Goal: Task Accomplishment & Management: Manage account settings

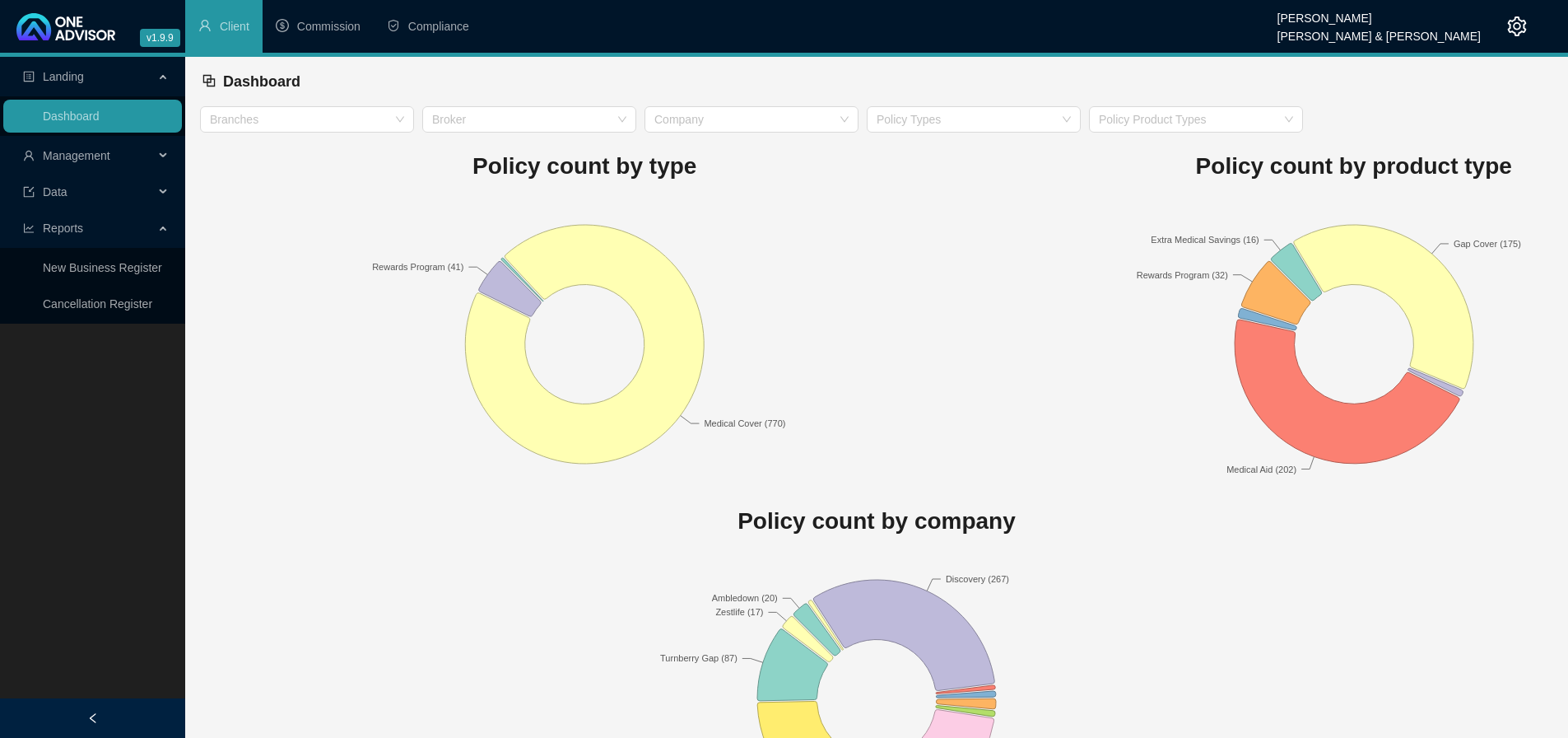
click at [164, 157] on div "Management" at bounding box center [93, 156] width 179 height 33
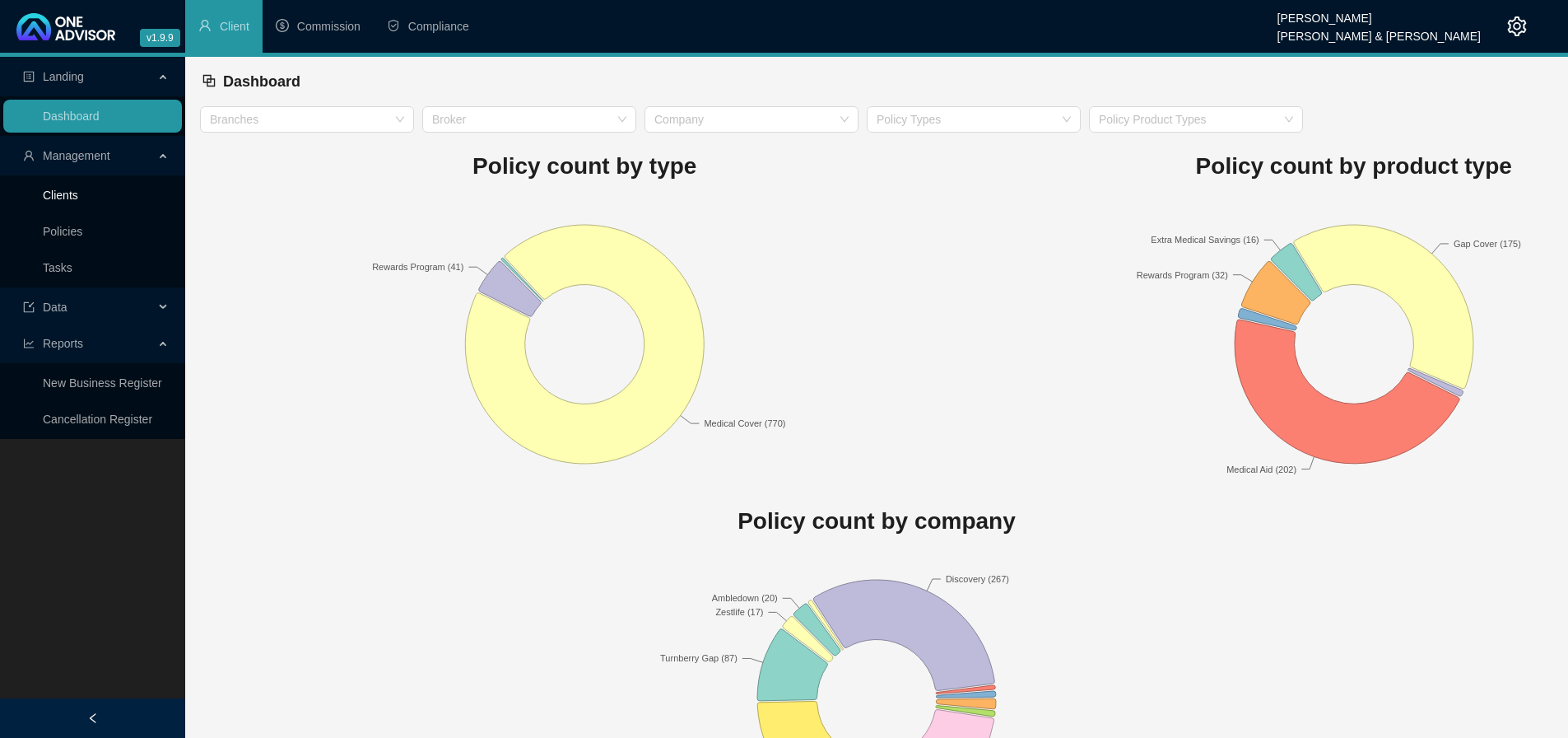
click at [78, 199] on link "Clients" at bounding box center [60, 194] width 35 height 14
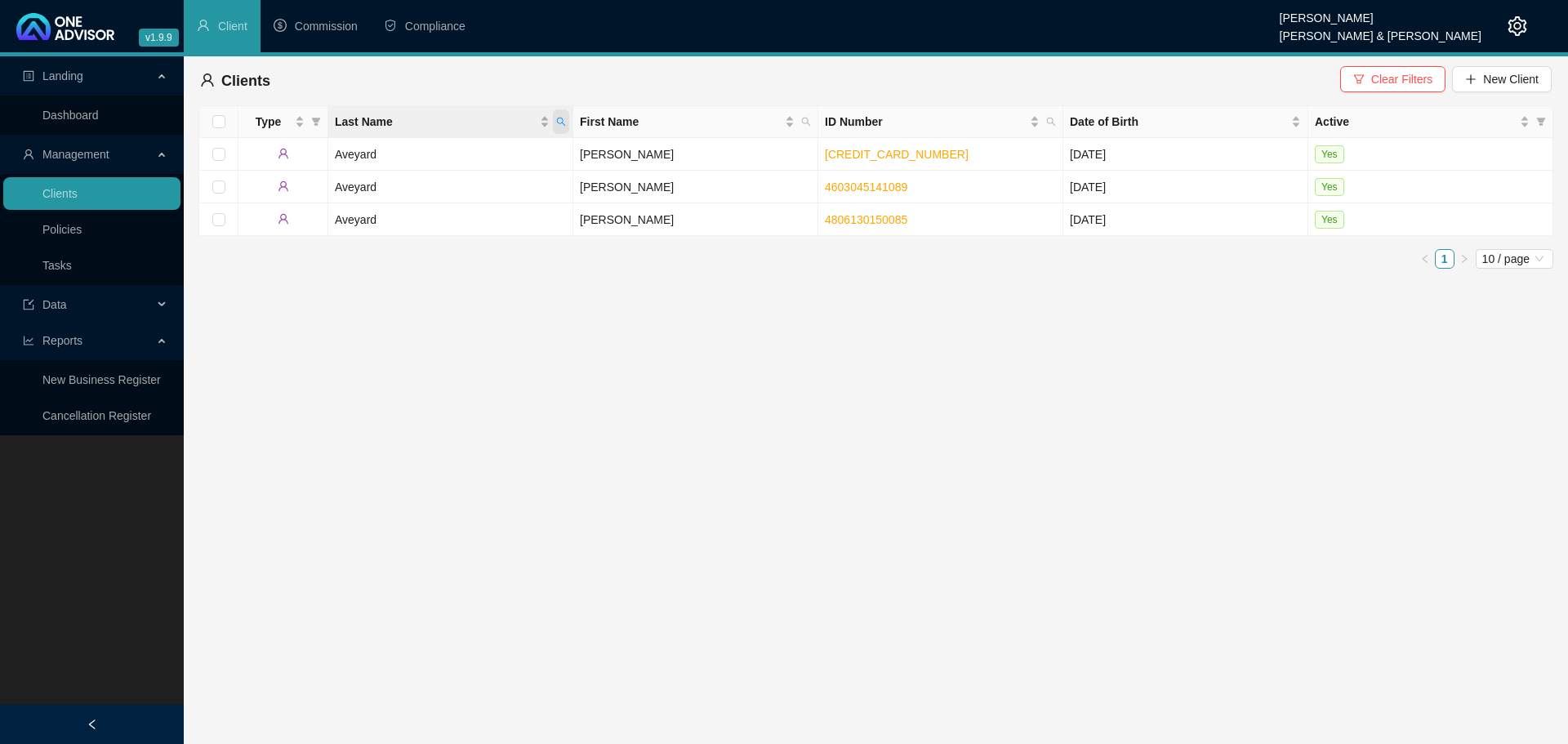
click at [564, 121] on icon "search" at bounding box center [561, 121] width 10 height 10
click at [625, 438] on main "Landing Dashboard Management Clients Policies Tasks Data Reports New Business R…" at bounding box center [784, 400] width 1568 height 688
click at [561, 125] on icon "search" at bounding box center [561, 121] width 10 height 10
click at [463, 155] on input "aveyard" at bounding box center [486, 156] width 154 height 26
type input "a"
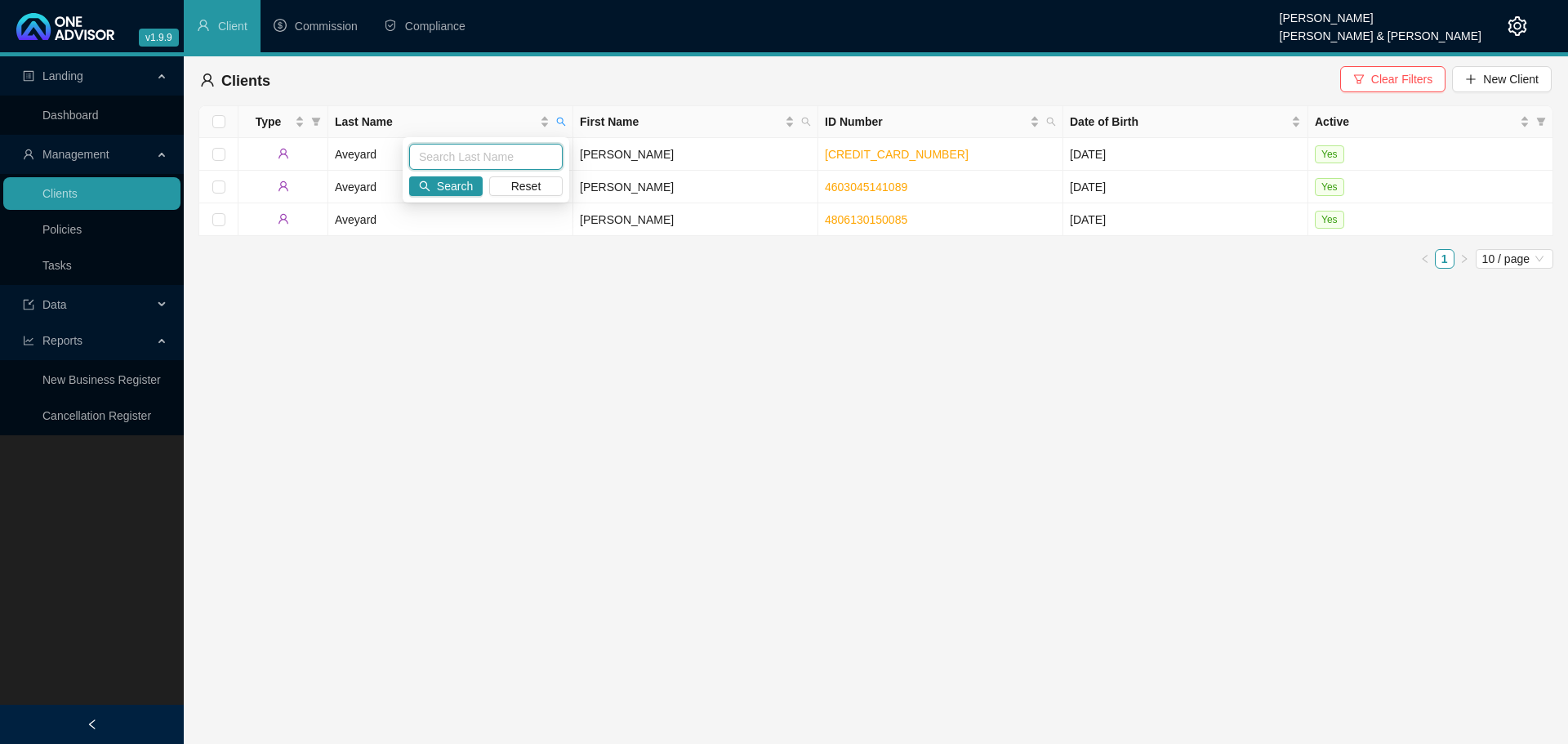
paste input "[PERSON_NAME]"
type input "[PERSON_NAME]"
click at [441, 181] on span "Search" at bounding box center [455, 187] width 36 height 18
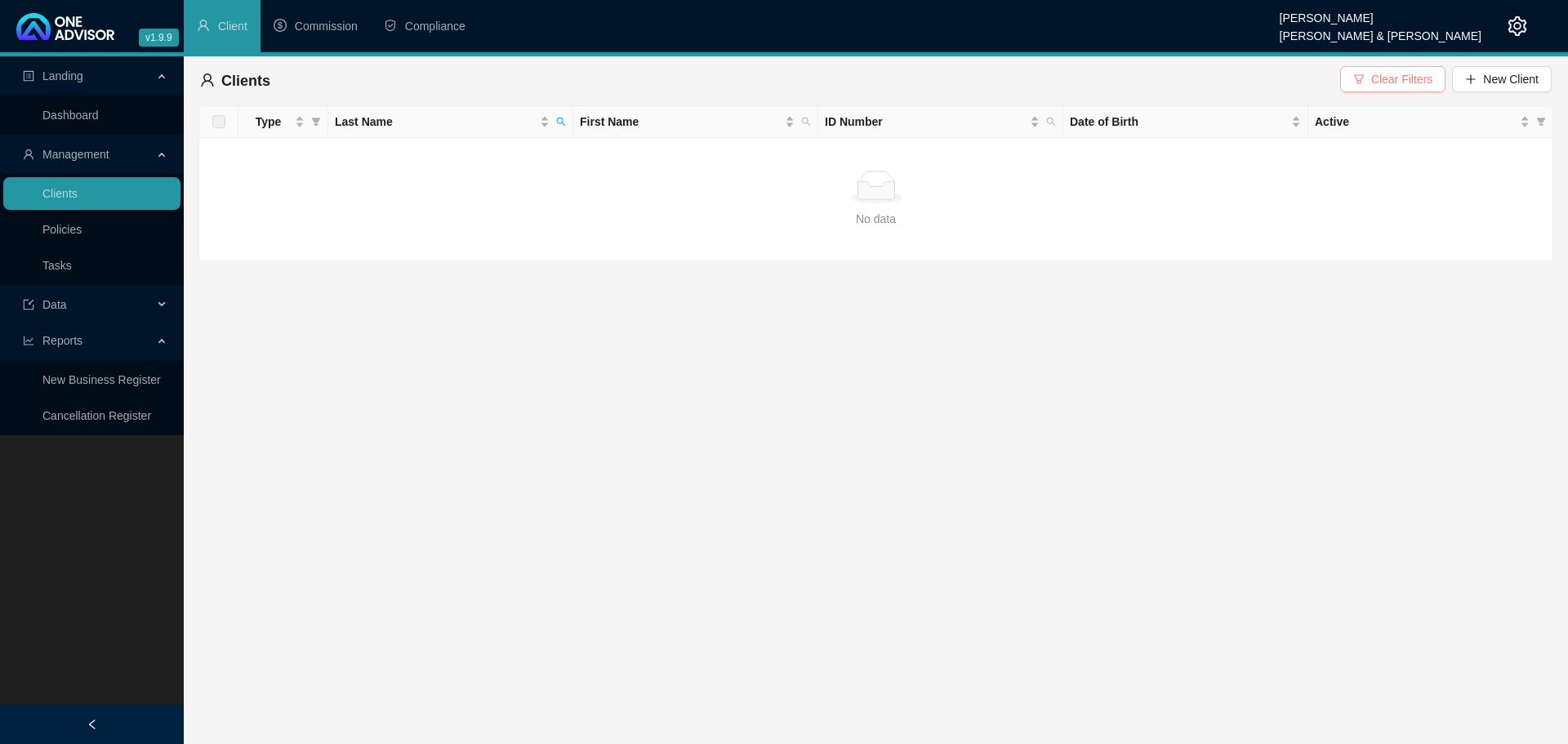
click at [1390, 82] on span "Clear Filters" at bounding box center [1402, 79] width 62 height 18
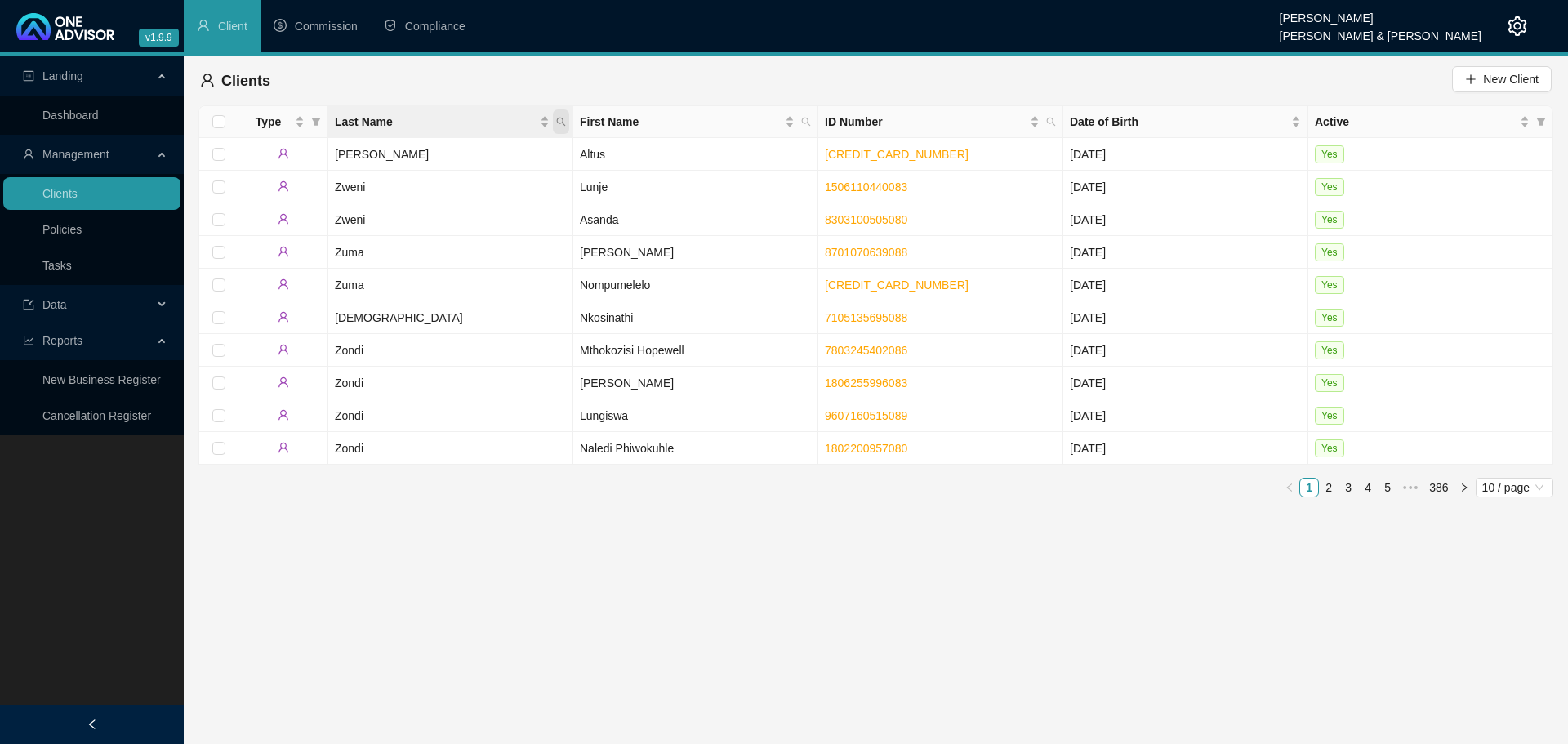
click at [564, 123] on icon "search" at bounding box center [561, 121] width 10 height 10
paste input "[PERSON_NAME]"
type input "[PERSON_NAME]"
click at [451, 190] on span "Search" at bounding box center [455, 187] width 36 height 18
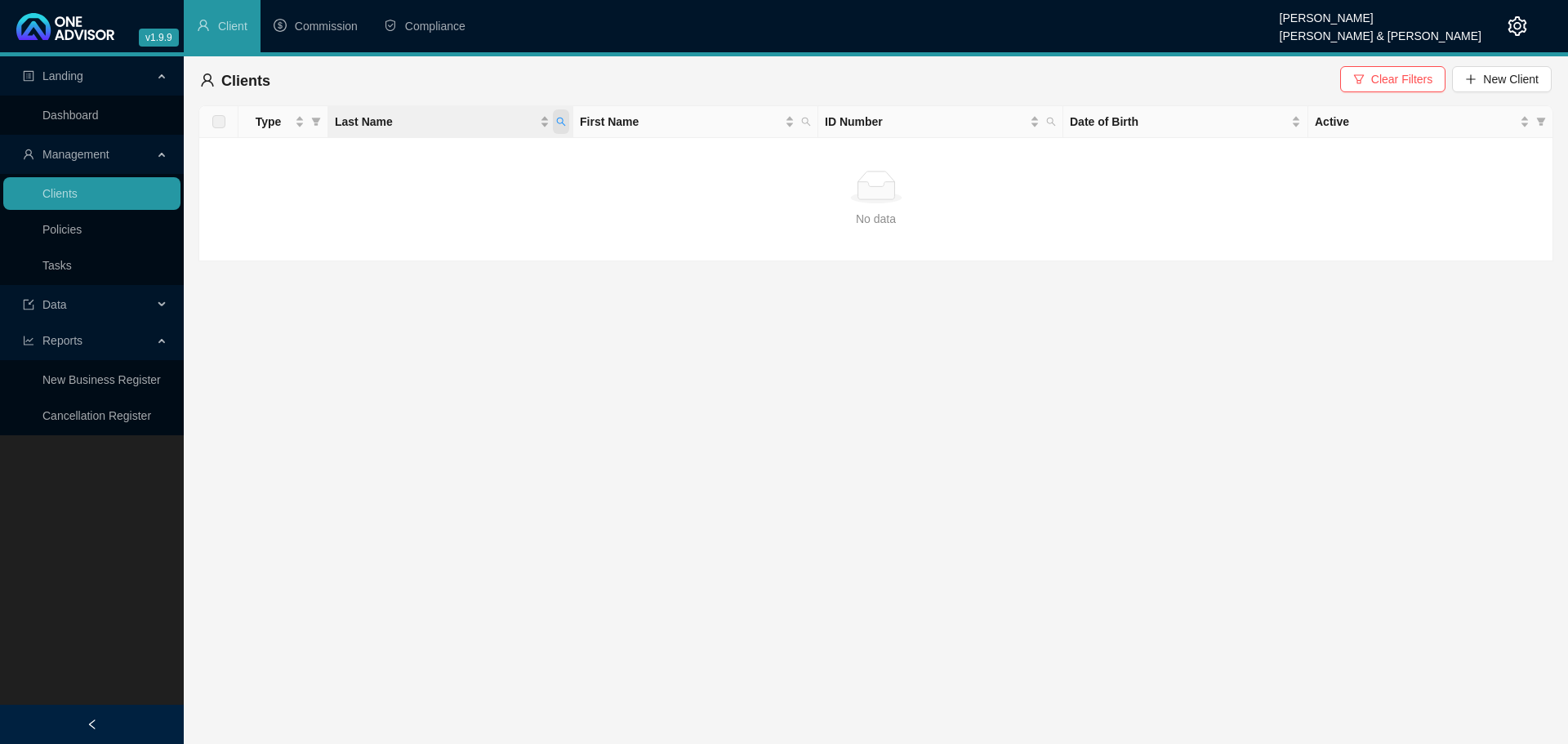
click at [557, 122] on icon "search" at bounding box center [561, 121] width 10 height 10
drag, startPoint x: 463, startPoint y: 153, endPoint x: 407, endPoint y: 155, distance: 56.0
click at [407, 155] on div "[PERSON_NAME] Search Reset" at bounding box center [486, 170] width 167 height 65
paste input "Munsamy"
type input "Munsamy"
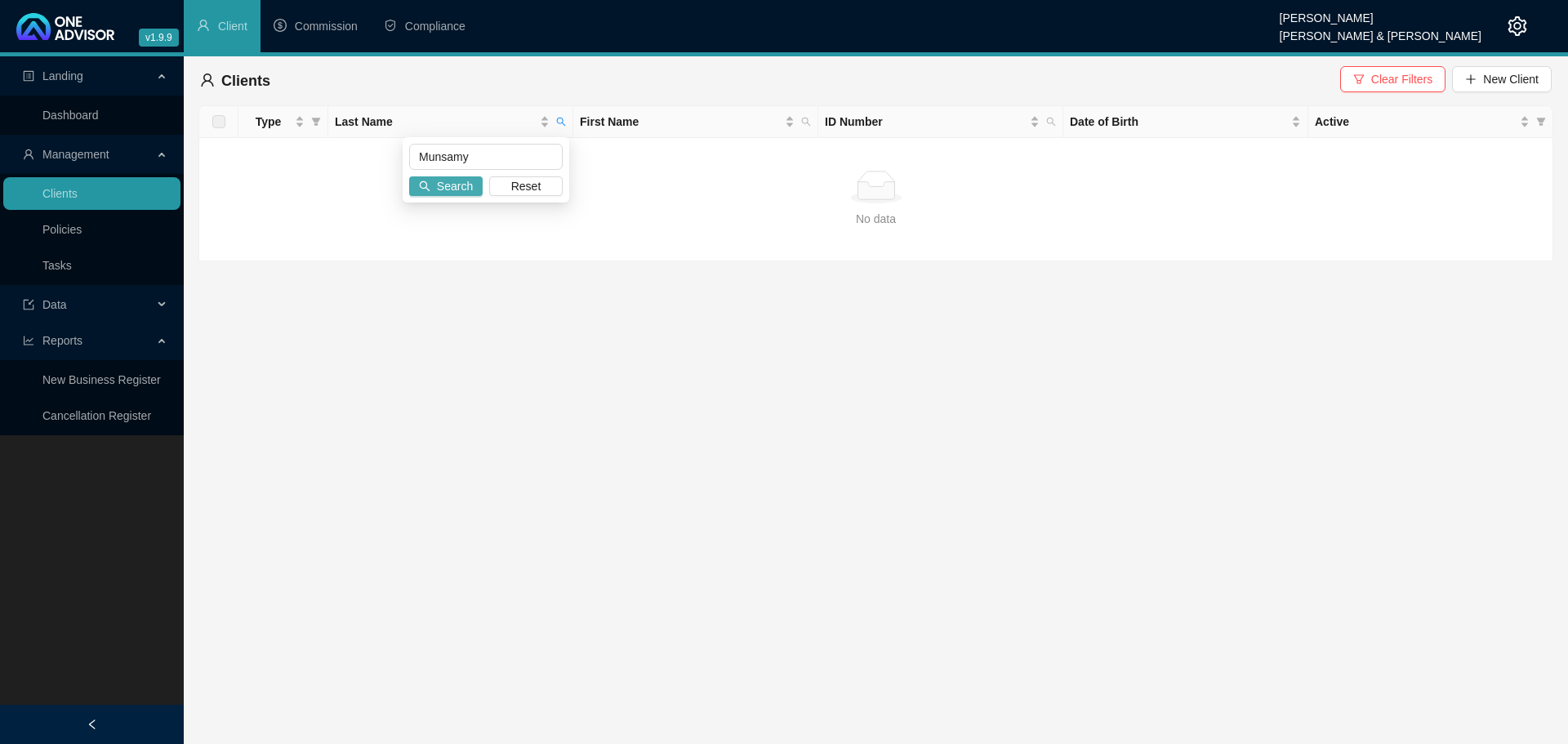
click at [455, 190] on span "Search" at bounding box center [455, 187] width 36 height 18
click at [1400, 81] on span "Clear Filters" at bounding box center [1402, 79] width 62 height 18
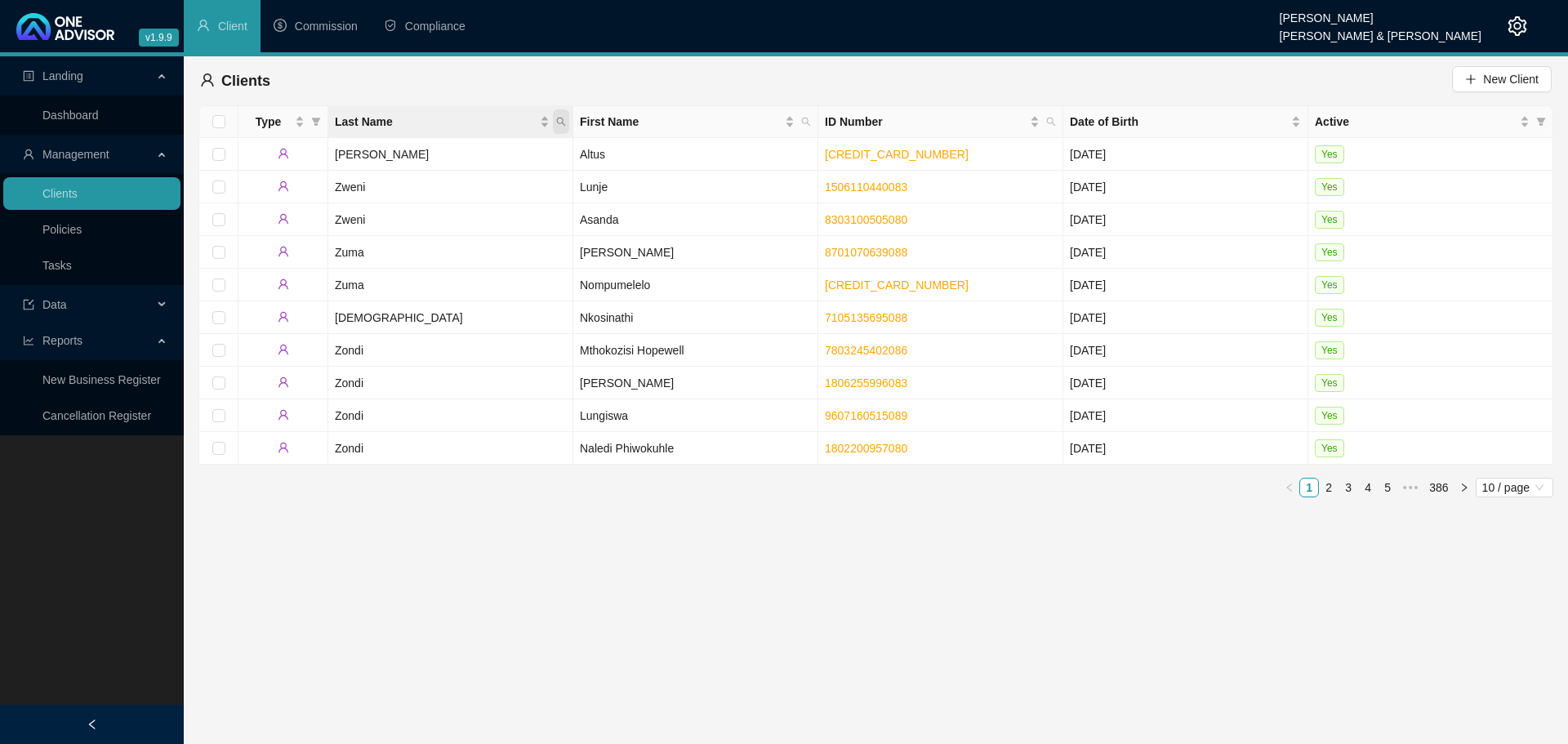
click at [563, 126] on icon "search" at bounding box center [561, 121] width 10 height 10
paste input "Munsamy"
type input "Munsamy"
click at [775, 121] on span "First Name" at bounding box center [680, 121] width 202 height 18
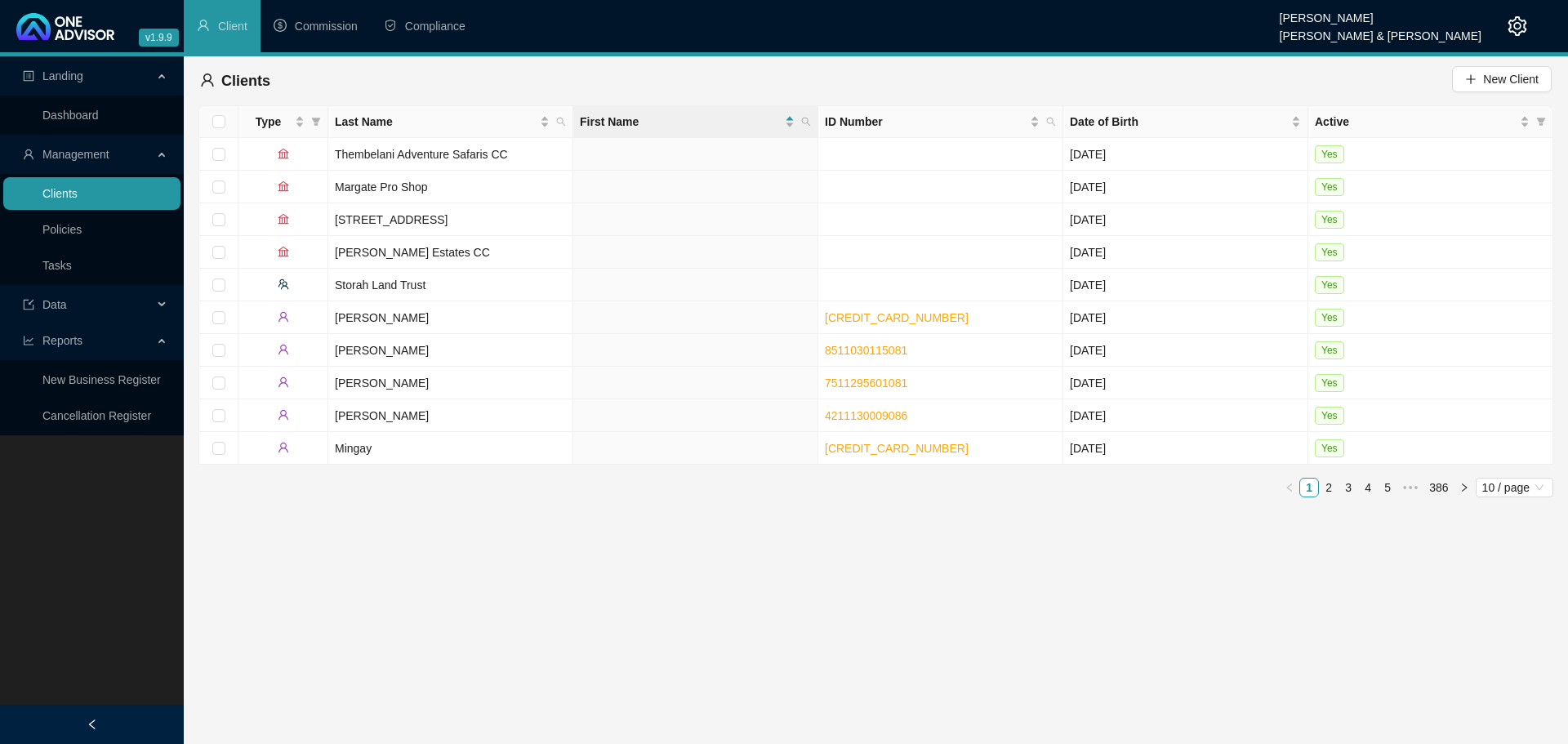
click at [62, 190] on link "Clients" at bounding box center [60, 193] width 35 height 13
click at [557, 125] on icon "search" at bounding box center [561, 121] width 10 height 10
paste input "Munsamy"
click at [439, 188] on span "Search" at bounding box center [455, 187] width 36 height 18
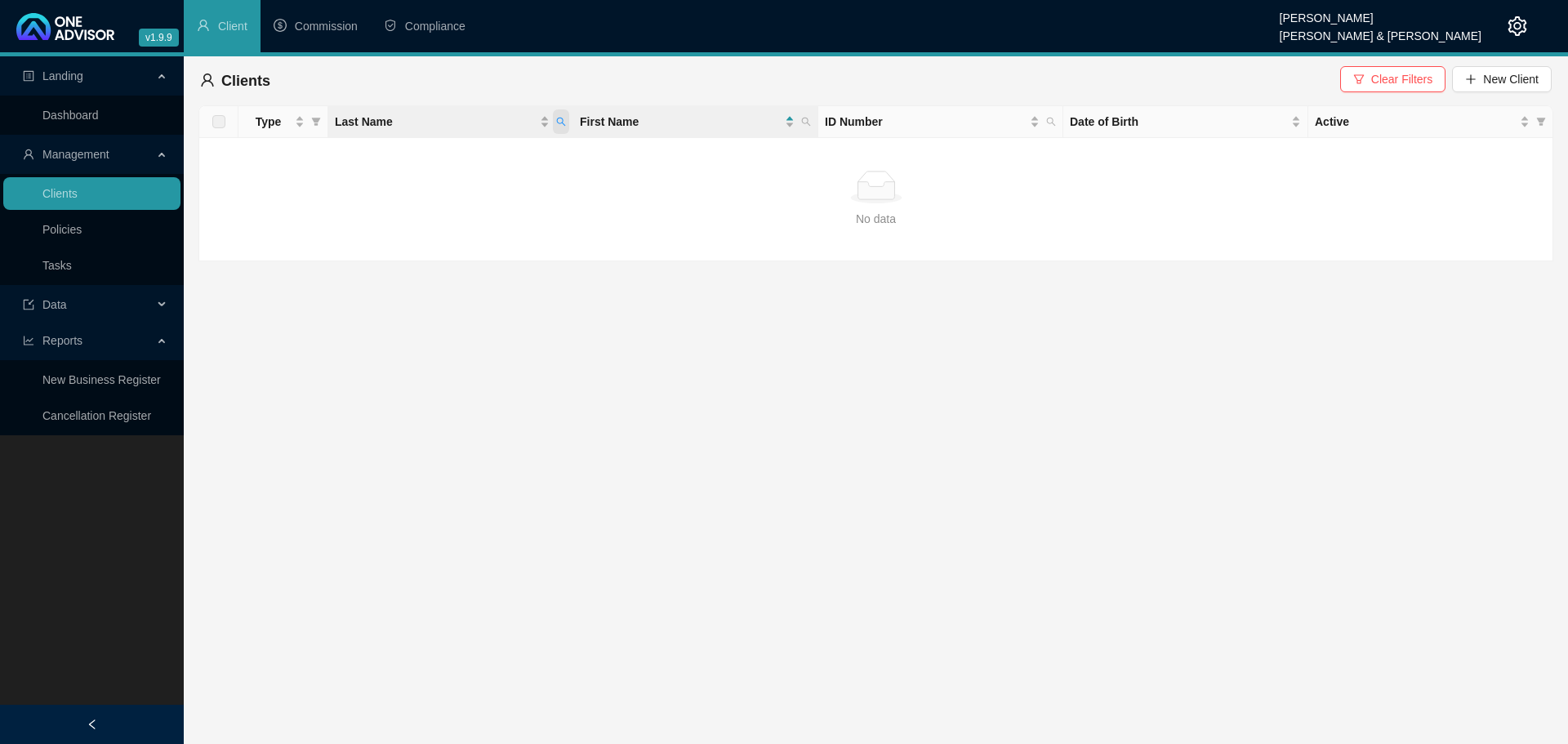
click at [559, 119] on icon "search" at bounding box center [562, 122] width 9 height 9
click at [561, 119] on icon "search" at bounding box center [561, 121] width 10 height 10
click at [563, 120] on icon "search" at bounding box center [562, 122] width 9 height 9
click at [497, 151] on input "Munsamy" at bounding box center [486, 156] width 154 height 26
type input "M"
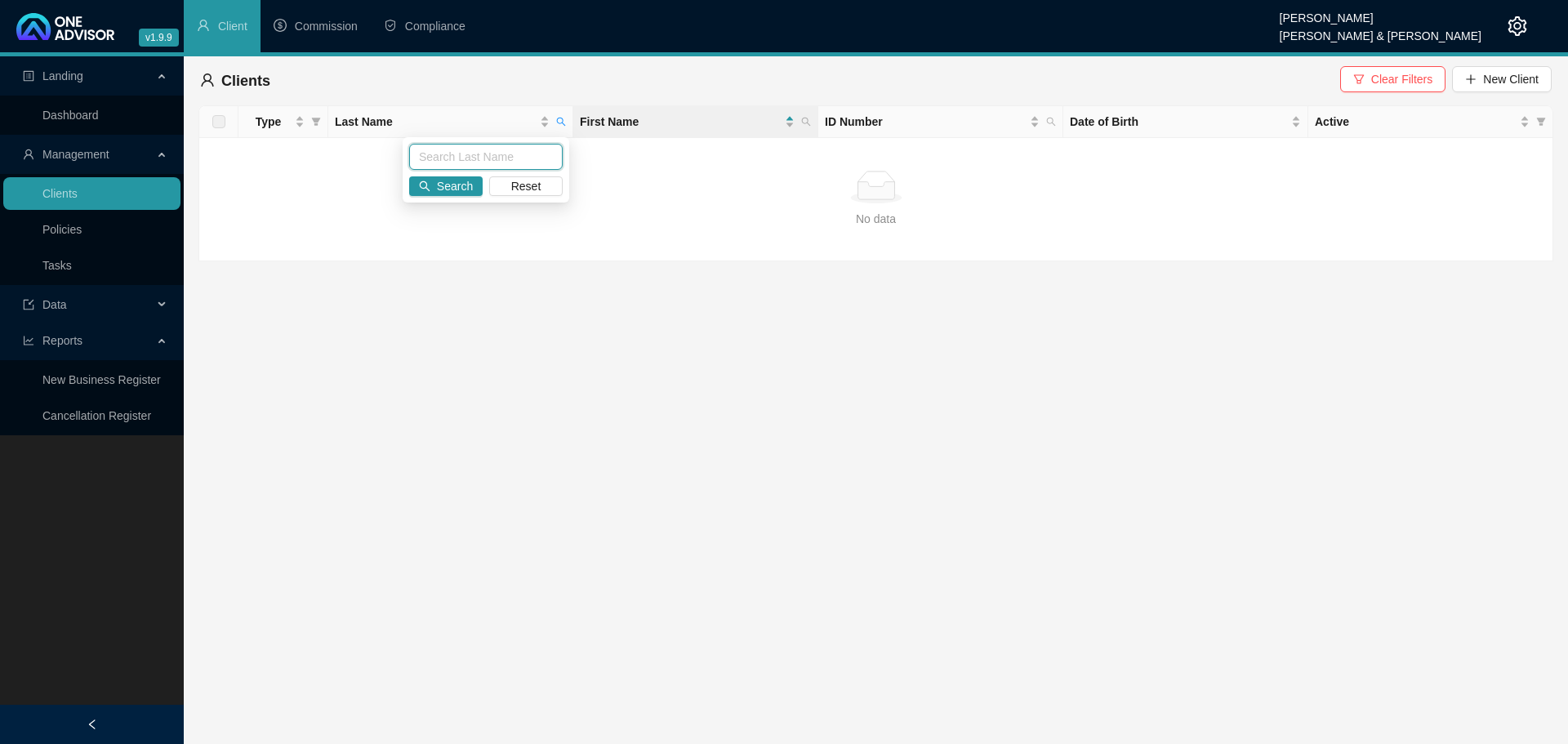
paste input "Winterbottom"
type input "Winterbottom"
click at [451, 188] on span "Search" at bounding box center [455, 187] width 36 height 18
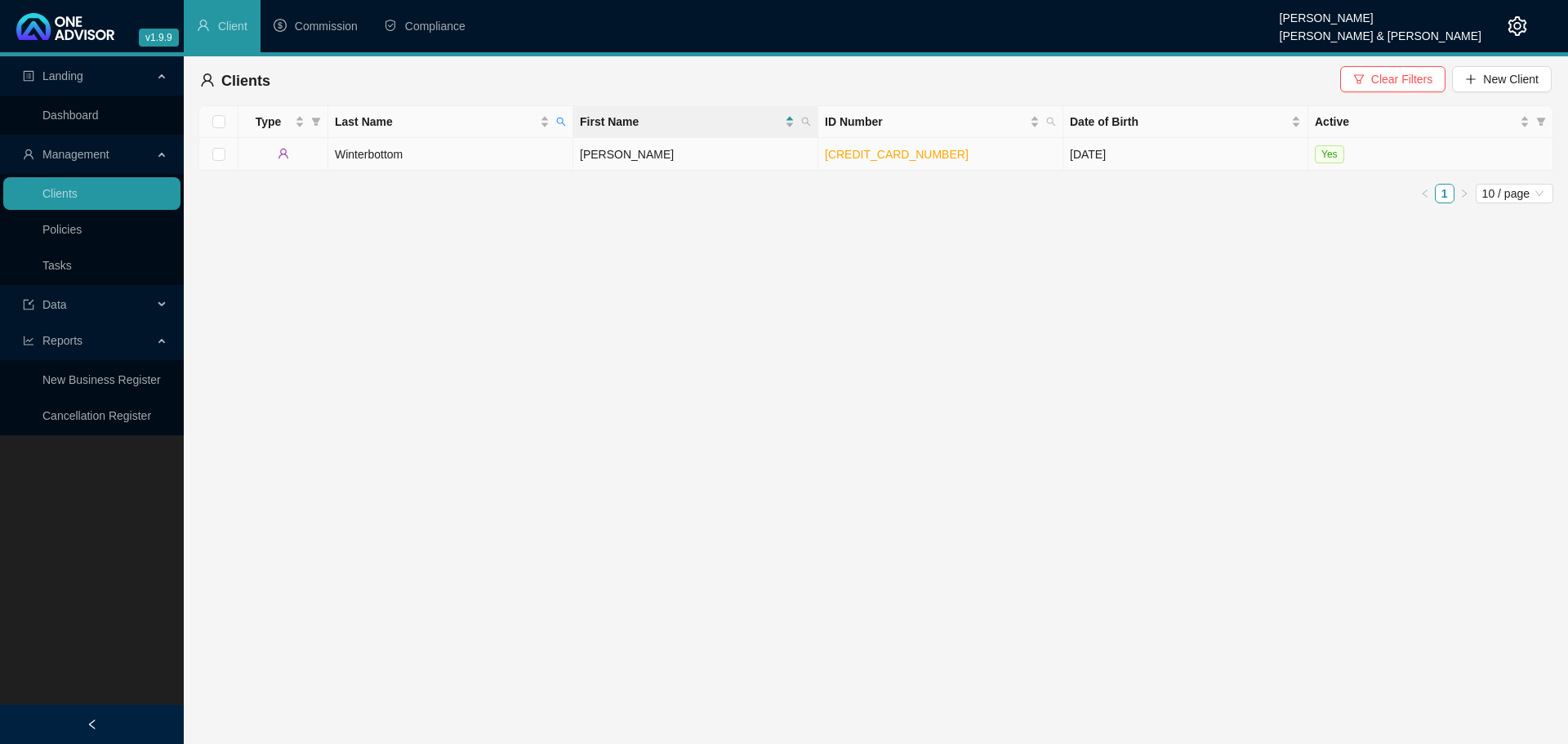
click at [482, 156] on td "Winterbottom" at bounding box center [451, 155] width 245 height 33
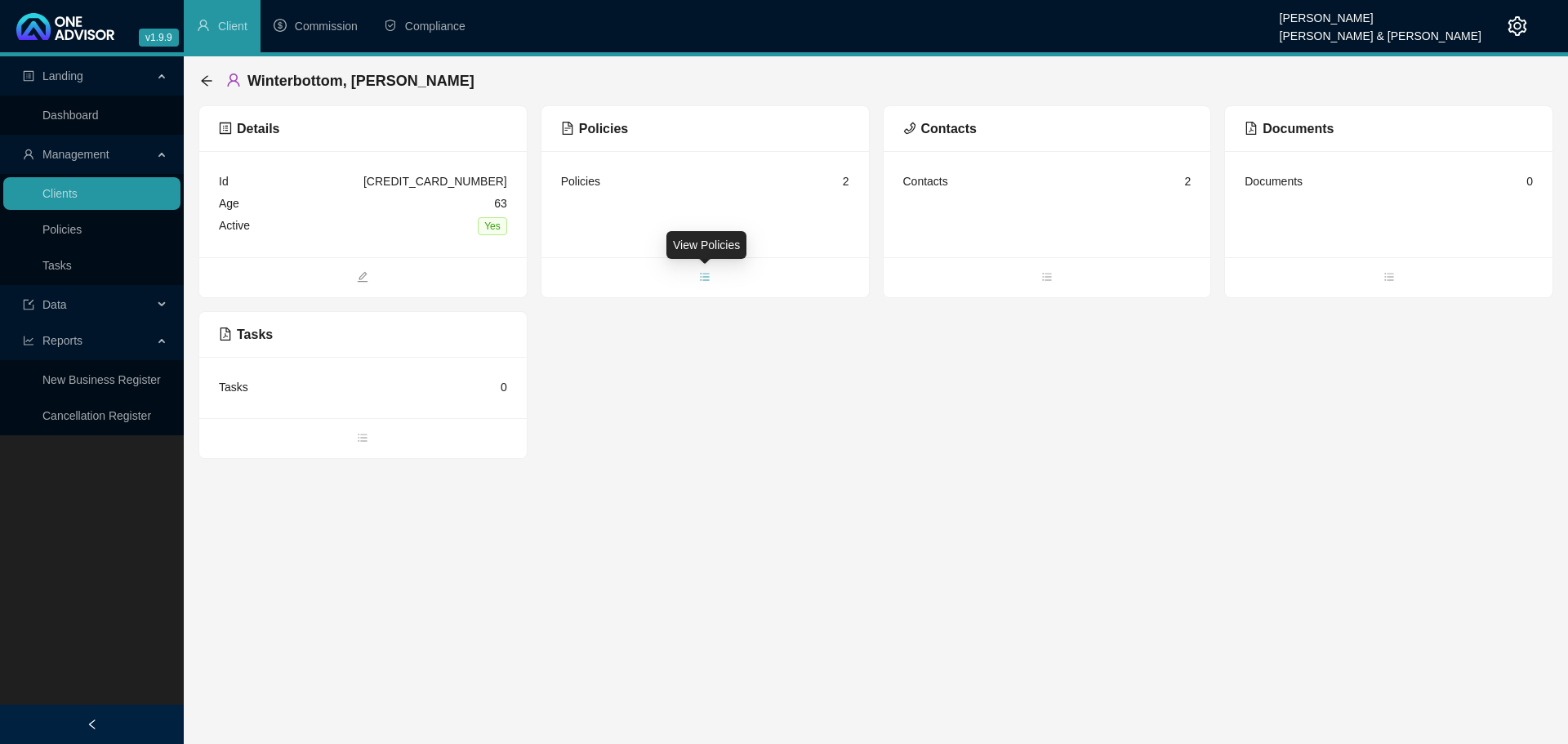
click at [707, 279] on icon "bars" at bounding box center [705, 277] width 12 height 12
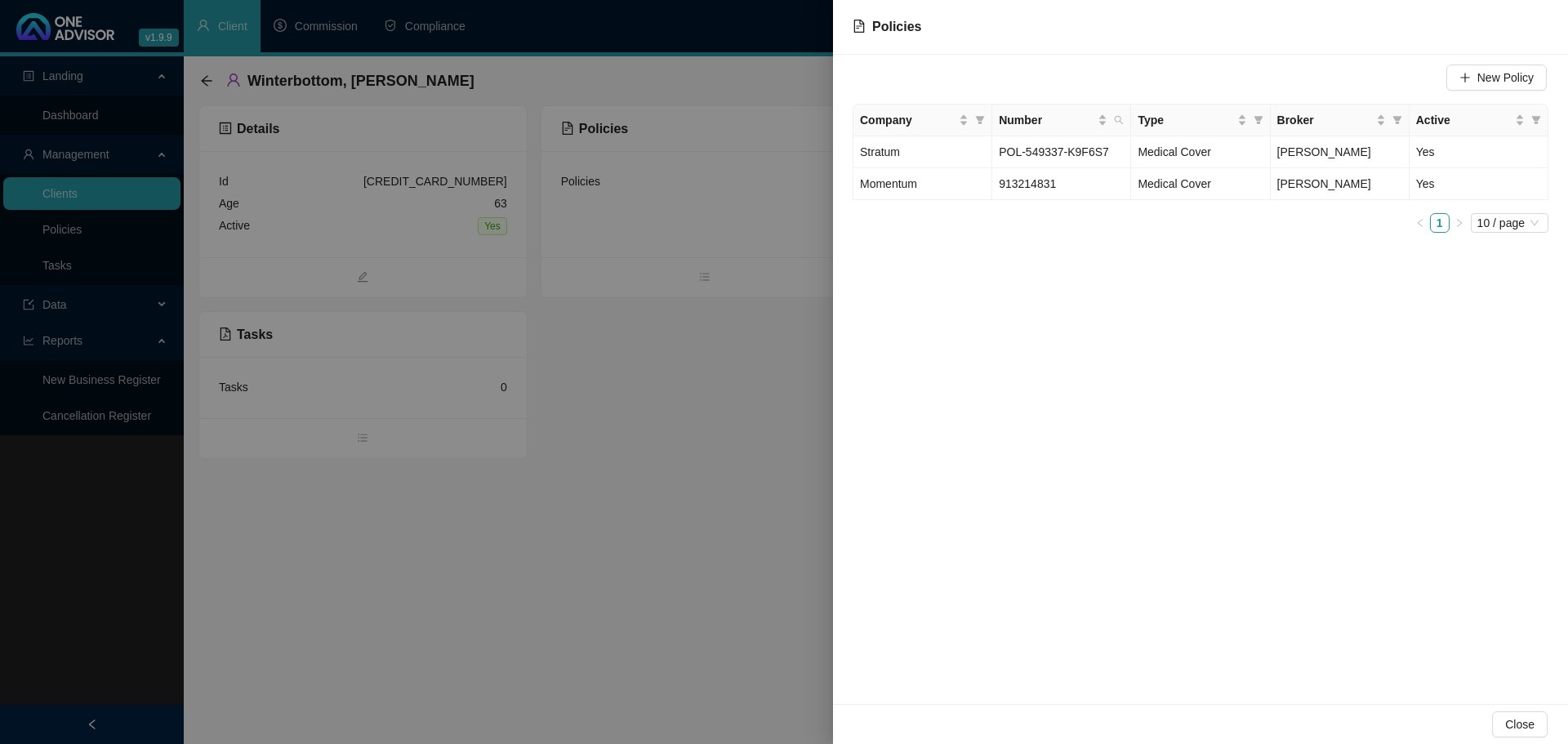
click at [666, 389] on div at bounding box center [784, 372] width 1568 height 744
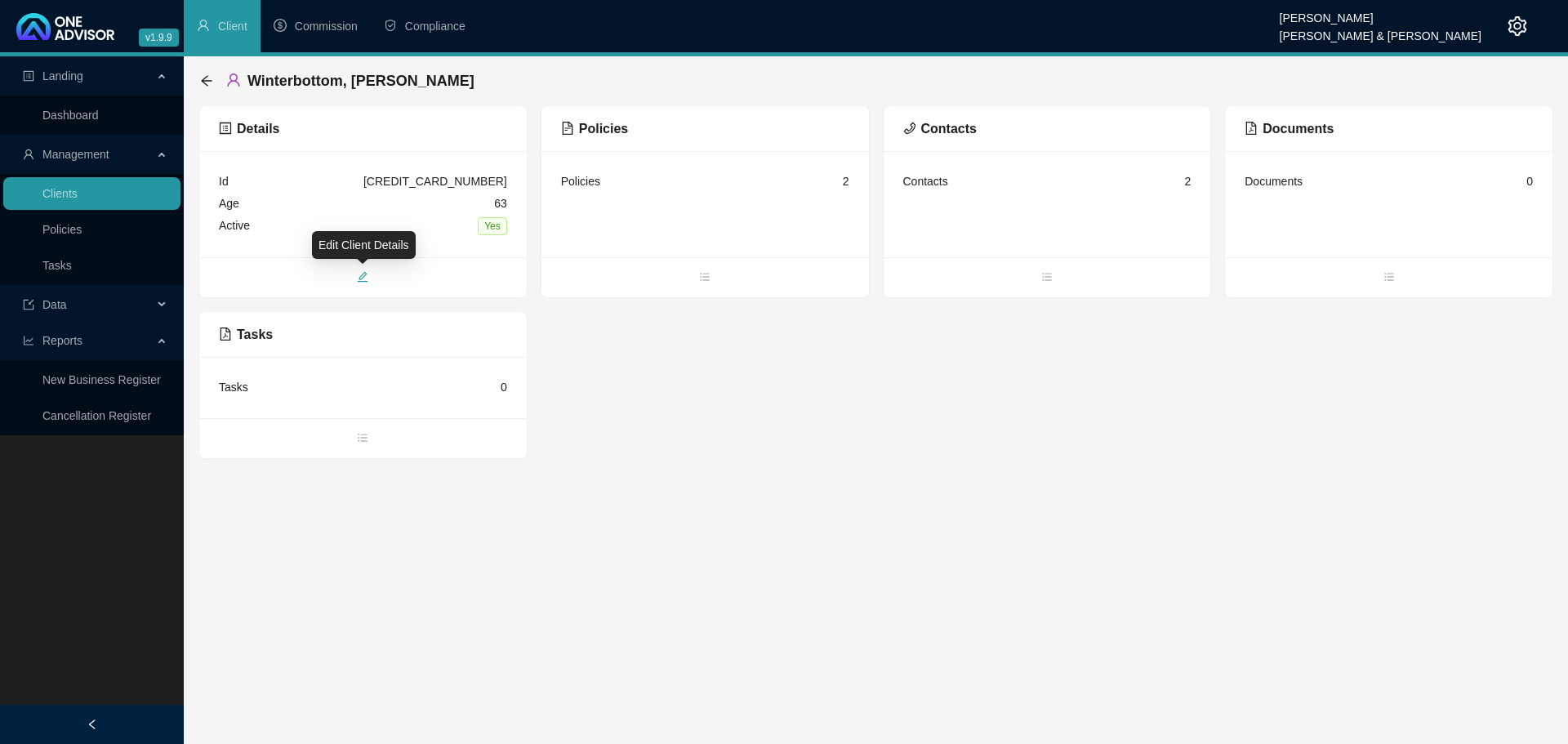
click at [361, 276] on icon "edit" at bounding box center [363, 278] width 11 height 11
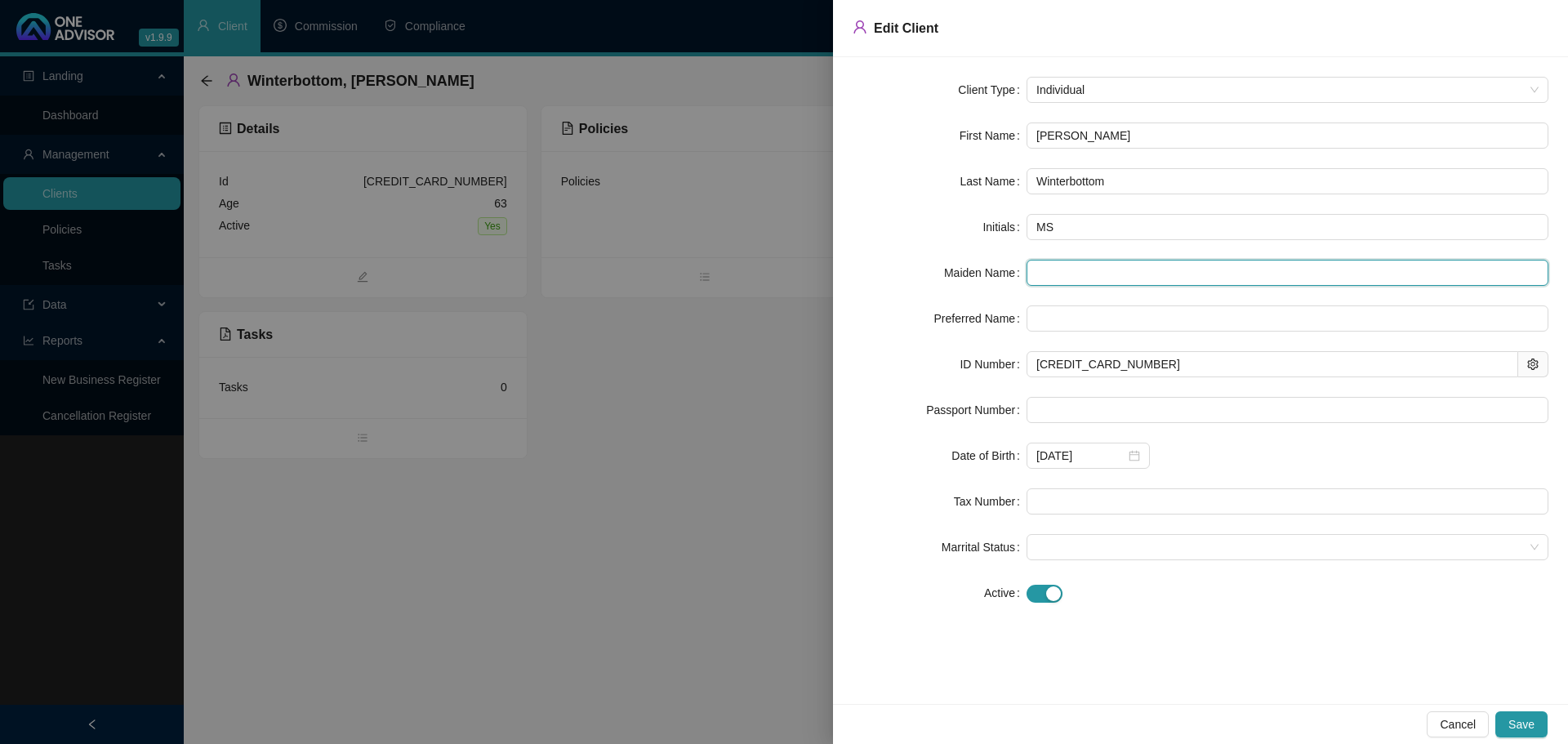
click at [1090, 272] on input "text" at bounding box center [1288, 272] width 522 height 26
type input "Govender"
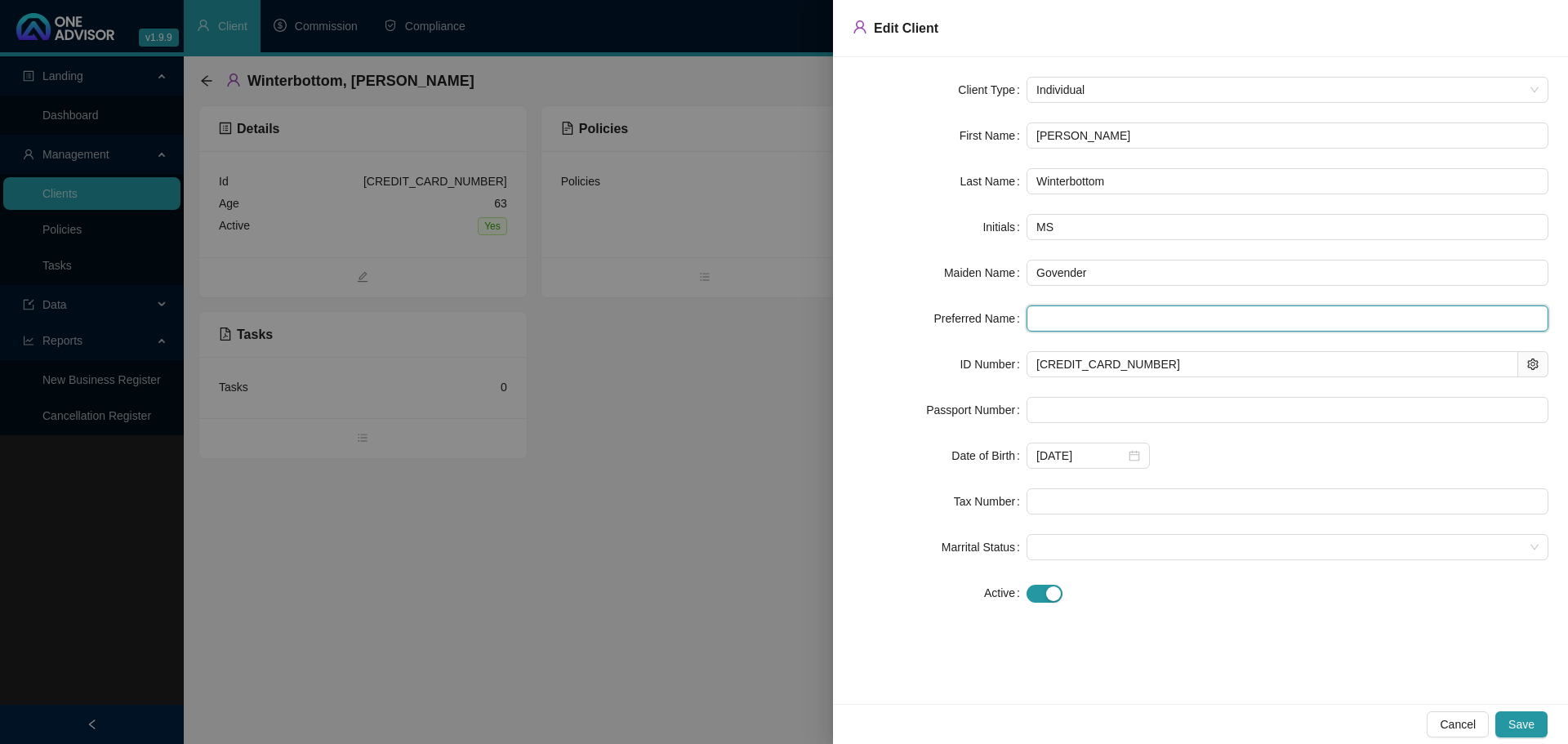
click at [1039, 319] on input "text" at bounding box center [1288, 318] width 522 height 26
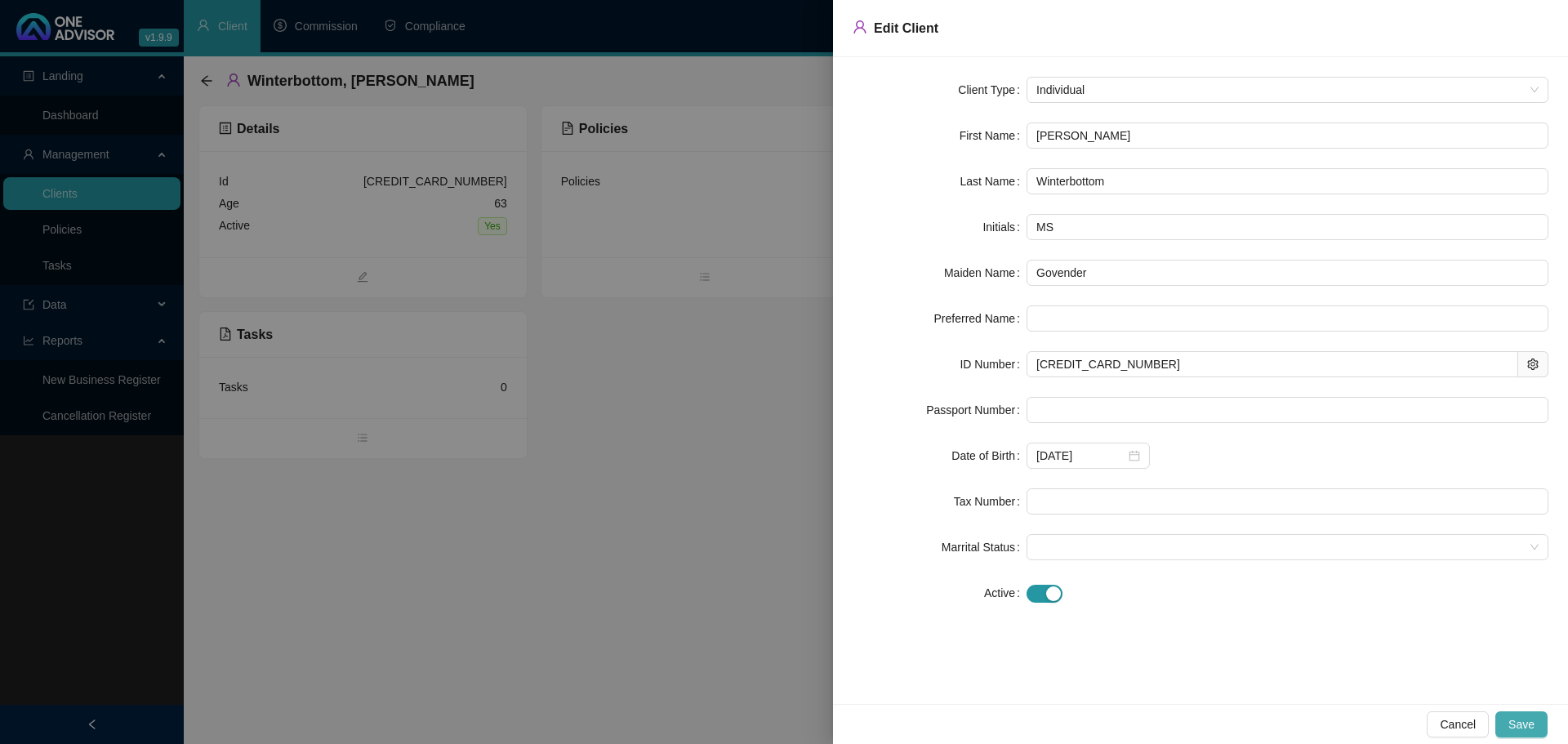
click at [1527, 731] on span "Save" at bounding box center [1522, 724] width 26 height 18
